Goal: Information Seeking & Learning: Learn about a topic

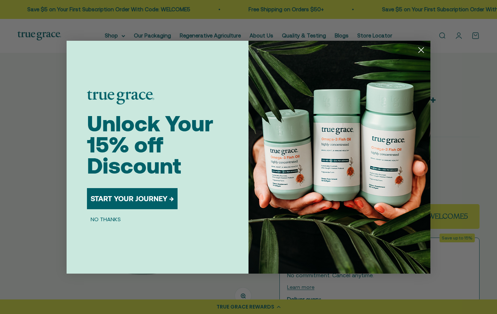
click at [417, 51] on circle "Close dialog" at bounding box center [421, 50] width 12 height 12
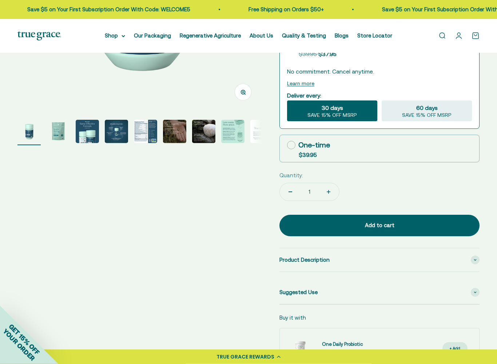
scroll to position [207, 0]
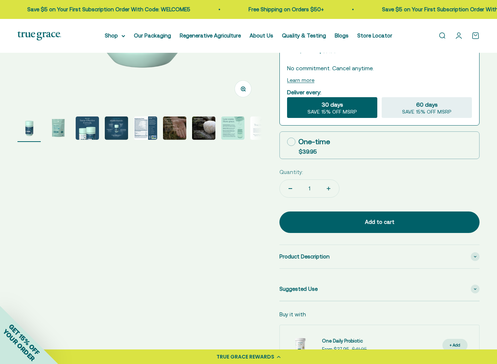
click at [126, 132] on img "Go to item 4" at bounding box center [116, 128] width 23 height 23
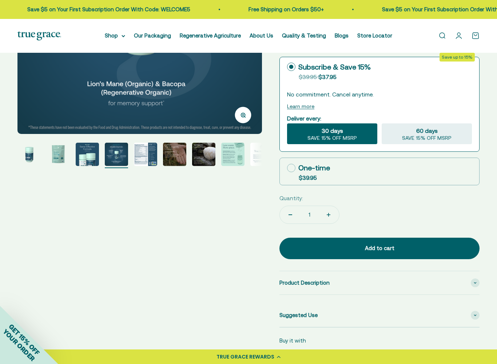
scroll to position [180, 0]
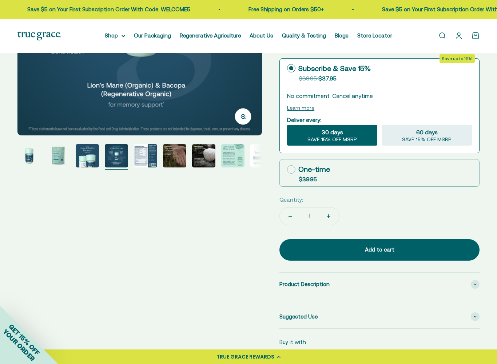
click at [147, 158] on img "Go to item 5" at bounding box center [145, 155] width 23 height 23
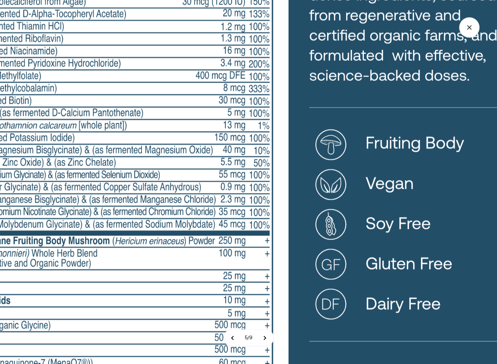
scroll to position [451, 0]
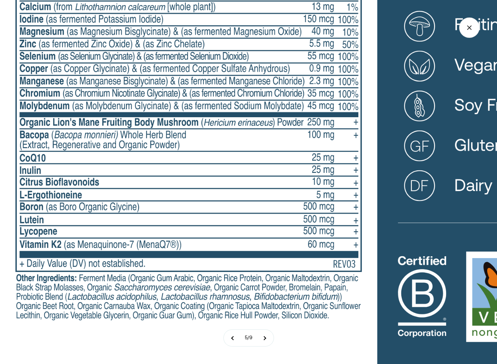
click at [267, 314] on button at bounding box center [265, 338] width 18 height 16
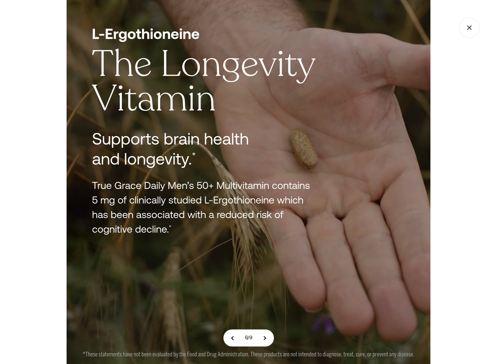
click at [272, 314] on button at bounding box center [265, 338] width 18 height 16
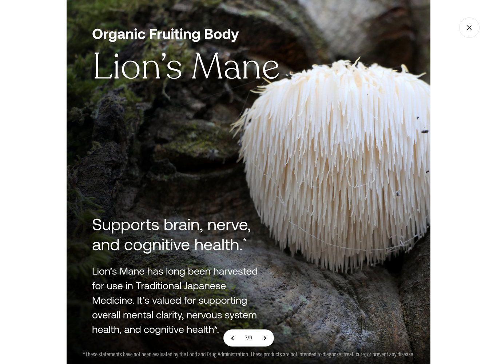
click at [269, 314] on button at bounding box center [265, 338] width 18 height 16
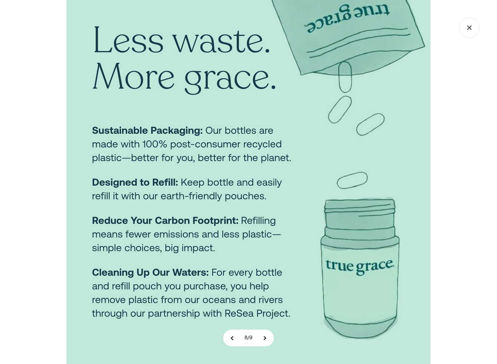
click at [265, 314] on button at bounding box center [265, 338] width 18 height 16
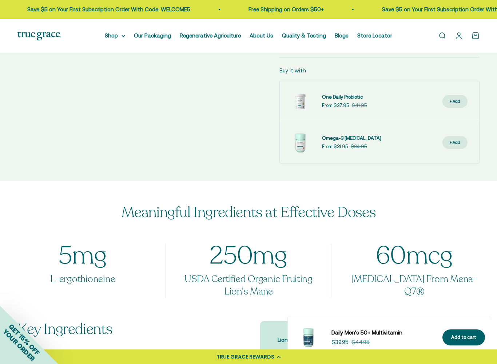
click at [122, 37] on icon at bounding box center [123, 35] width 3 height 1
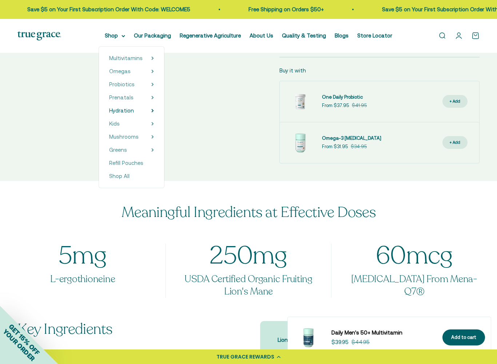
click at [152, 110] on icon at bounding box center [152, 110] width 1 height 3
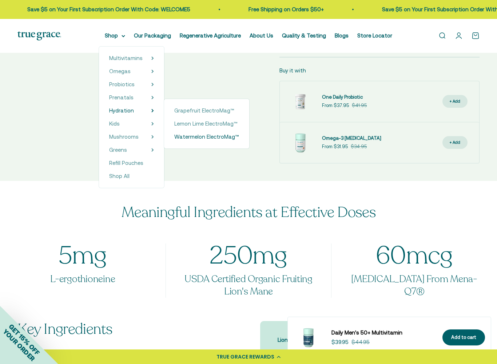
click at [194, 138] on span "Watermelon ElectroMag™" at bounding box center [206, 137] width 65 height 6
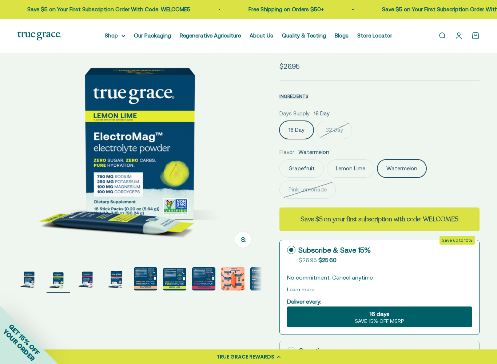
scroll to position [0, 249]
click at [125, 36] on nav "Shop Multivitamins Women's Multivitamin Women's 40+ Multivitamin Men's Multivit…" at bounding box center [249, 35] width 288 height 9
click at [122, 37] on icon at bounding box center [123, 35] width 3 height 1
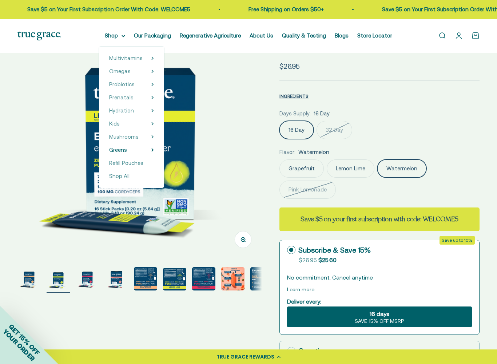
click at [152, 150] on icon at bounding box center [152, 150] width 1 height 3
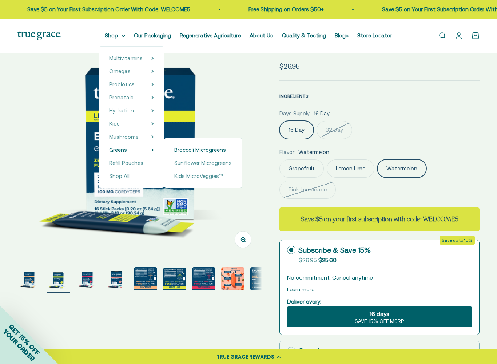
click at [184, 151] on span "Broccoli Microgreens" at bounding box center [200, 150] width 52 height 6
